Goal: Transaction & Acquisition: Purchase product/service

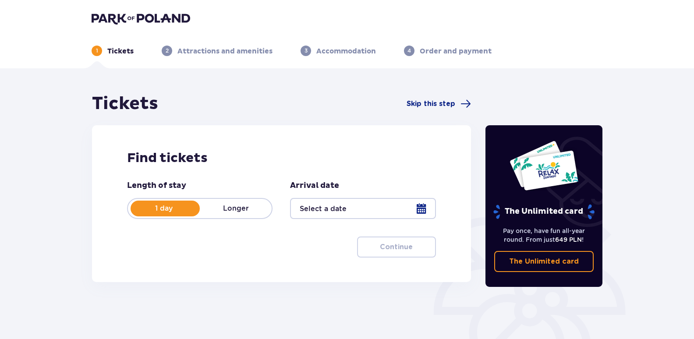
click at [425, 209] on div at bounding box center [362, 208] width 145 height 21
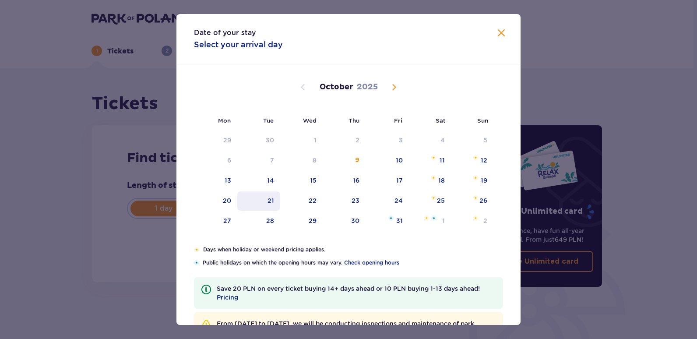
click at [269, 200] on div "21" at bounding box center [271, 200] width 7 height 9
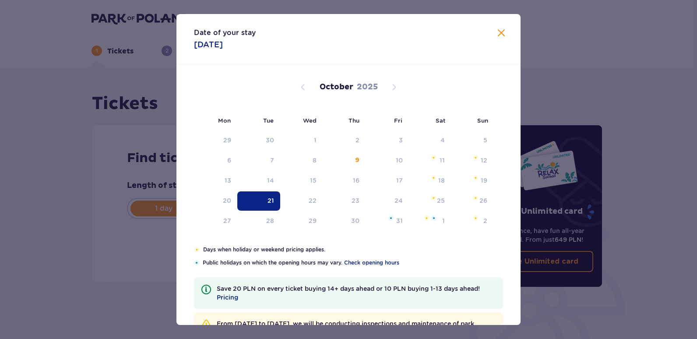
click at [268, 200] on div "21" at bounding box center [271, 200] width 7 height 9
click at [272, 198] on div "21" at bounding box center [271, 200] width 7 height 9
type input "[DATE]"
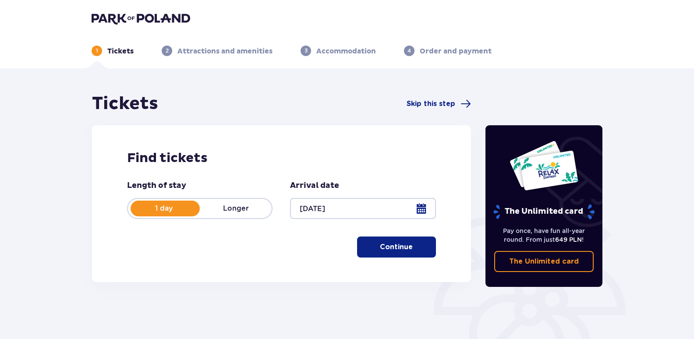
click at [388, 253] on button "Continue" at bounding box center [396, 247] width 79 height 21
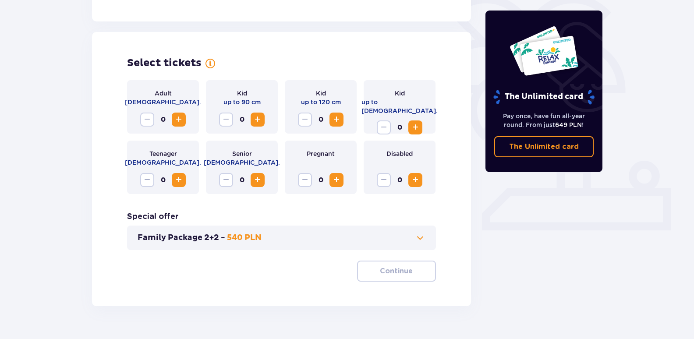
scroll to position [242, 0]
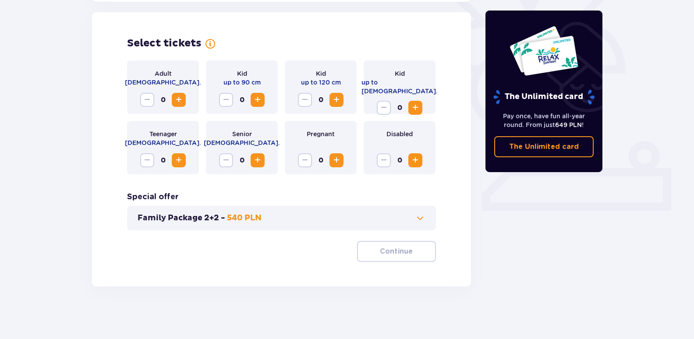
click at [178, 99] on span "Increase" at bounding box center [178, 100] width 11 height 11
click at [337, 99] on span "Increase" at bounding box center [336, 100] width 11 height 11
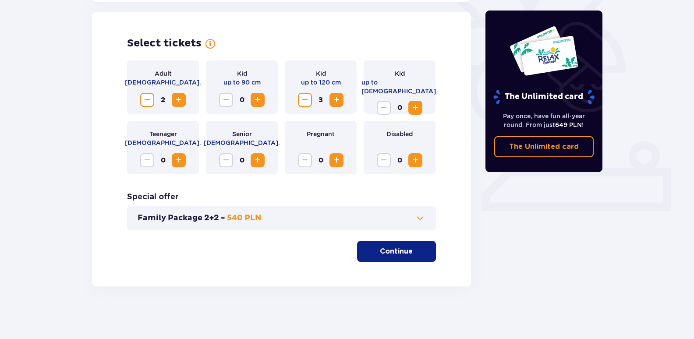
click at [371, 257] on button "Continue" at bounding box center [396, 251] width 79 height 21
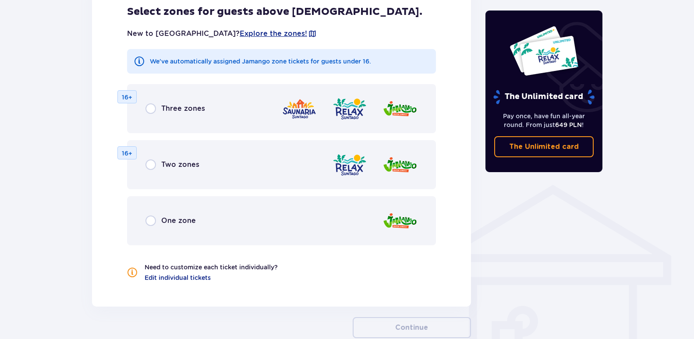
scroll to position [534, 0]
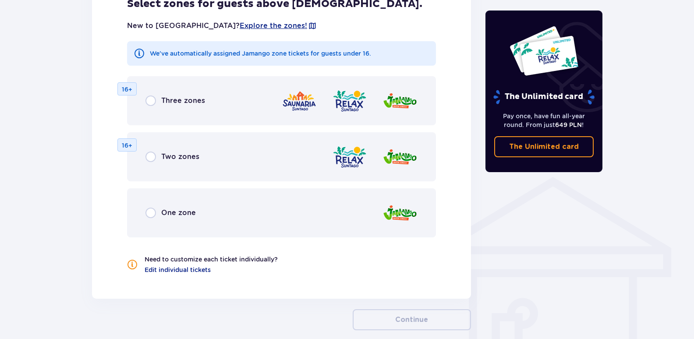
click at [148, 216] on input "radio" at bounding box center [150, 213] width 11 height 11
radio input "true"
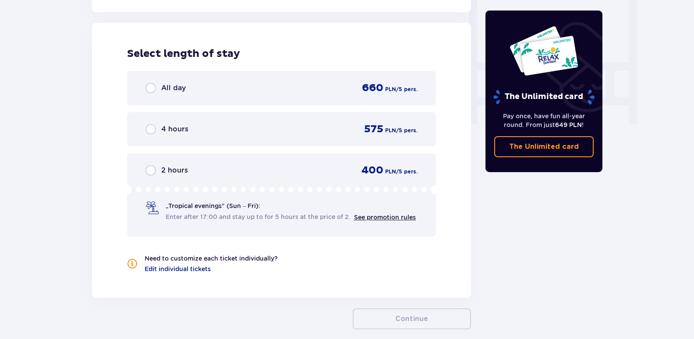
scroll to position [823, 0]
